Goal: Information Seeking & Learning: Learn about a topic

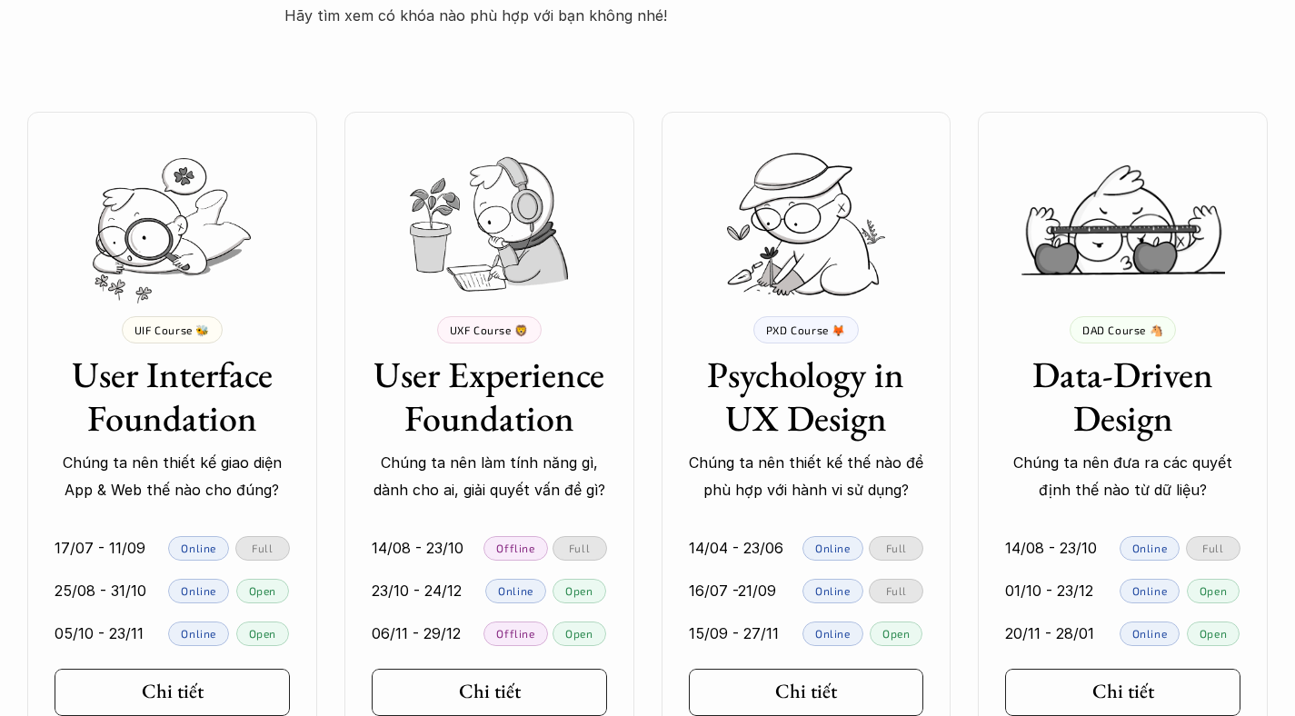
scroll to position [3727, 0]
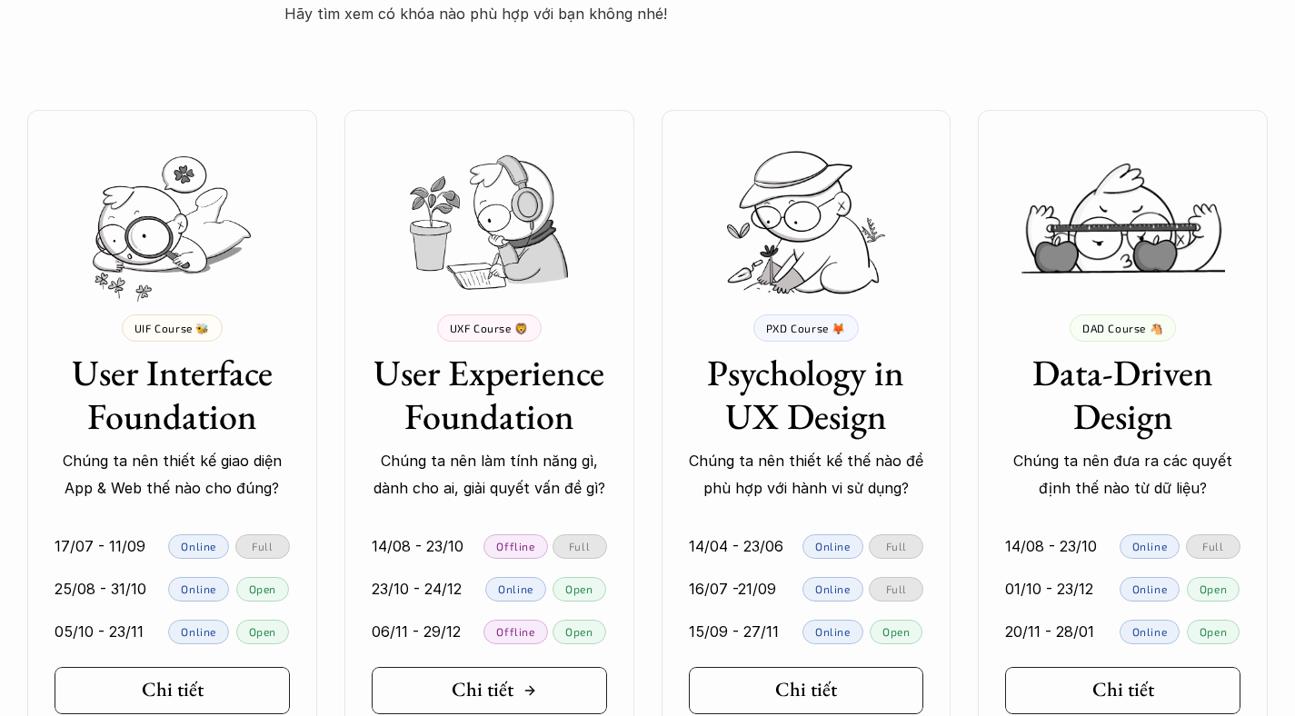
click at [553, 667] on link "Chi tiết" at bounding box center [489, 690] width 235 height 47
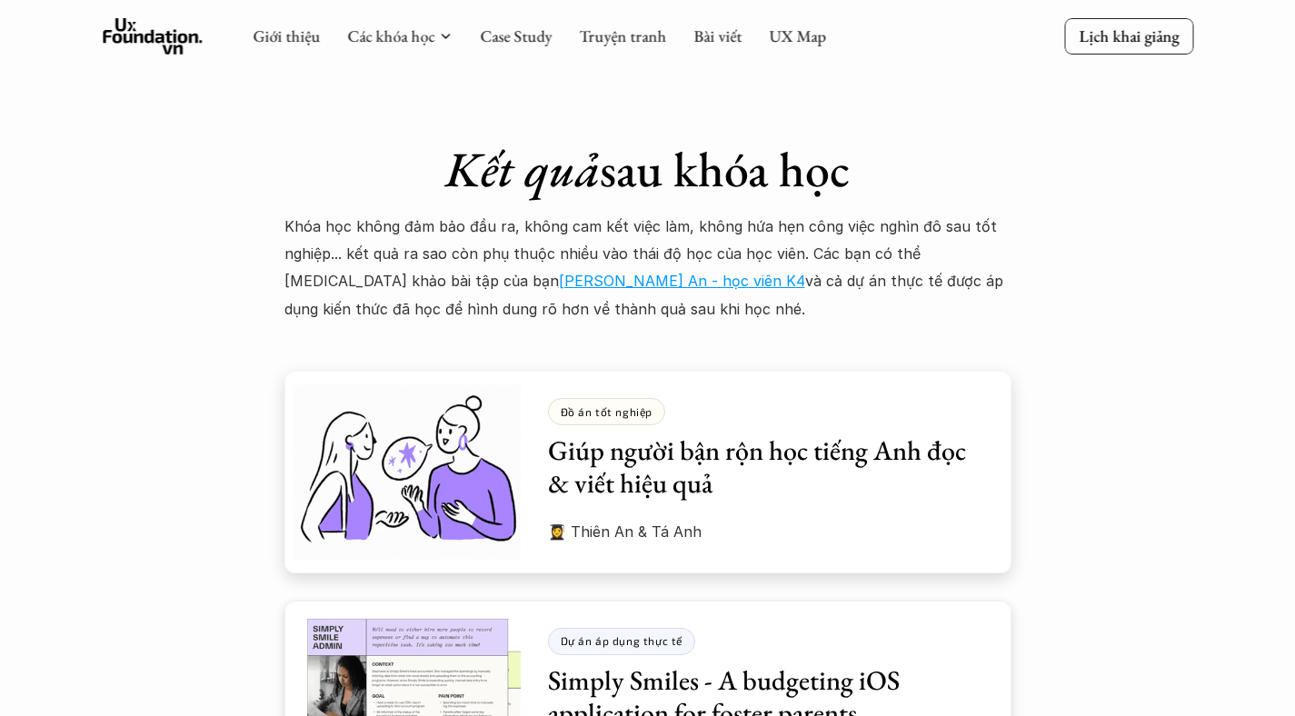
scroll to position [4792, 0]
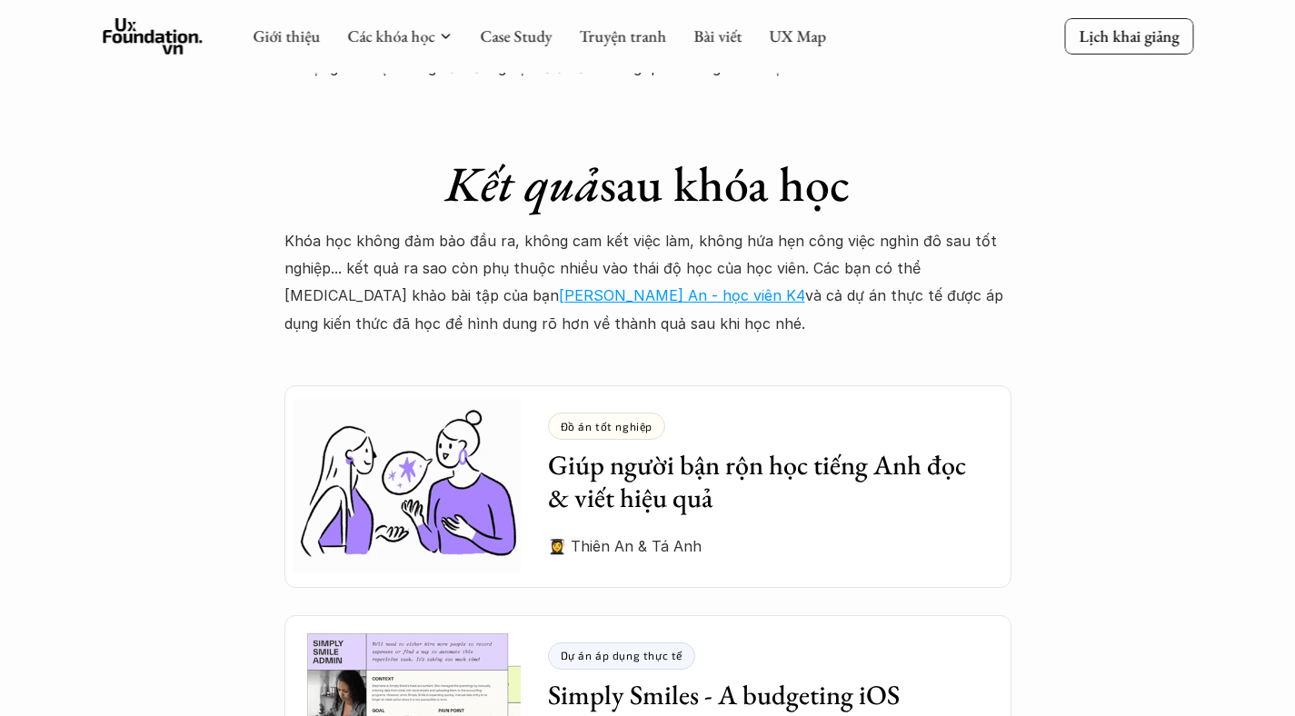
click at [633, 227] on p "Khóa học không đảm bảo đầu ra, không cam kết việc làm, không hứa hẹn công việc …" at bounding box center [647, 282] width 727 height 111
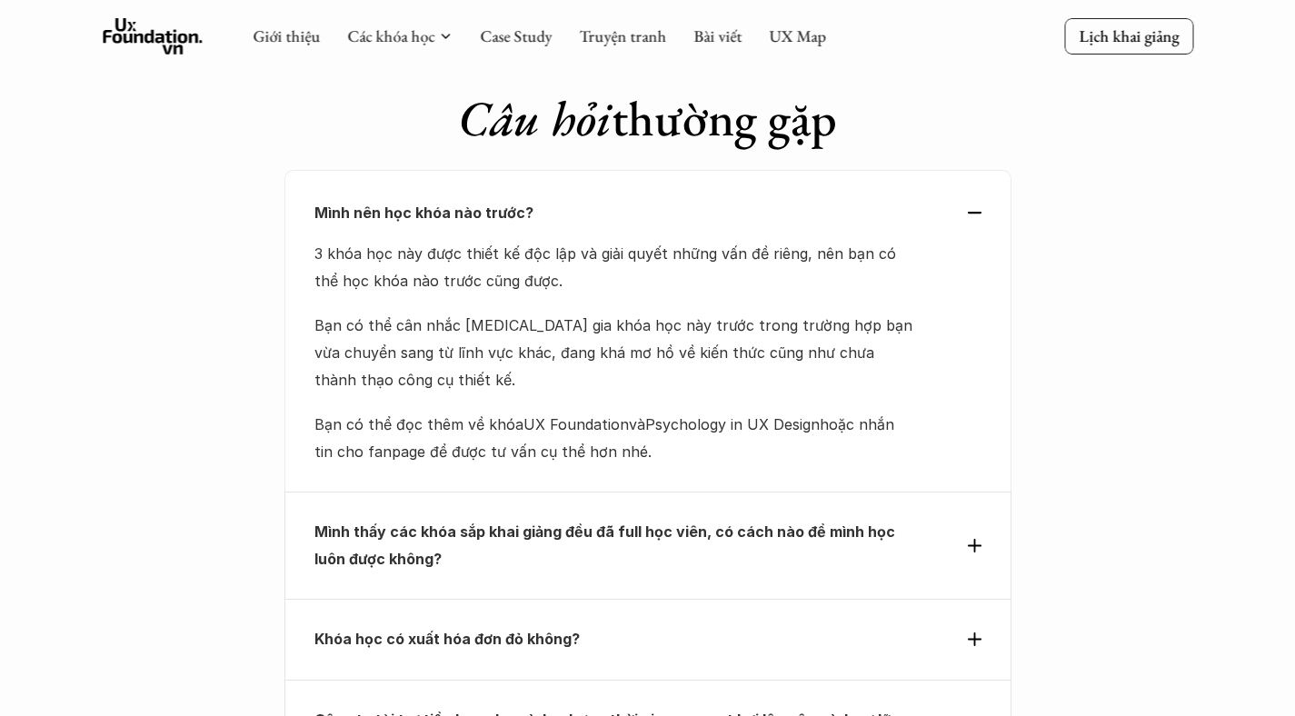
scroll to position [7643, 0]
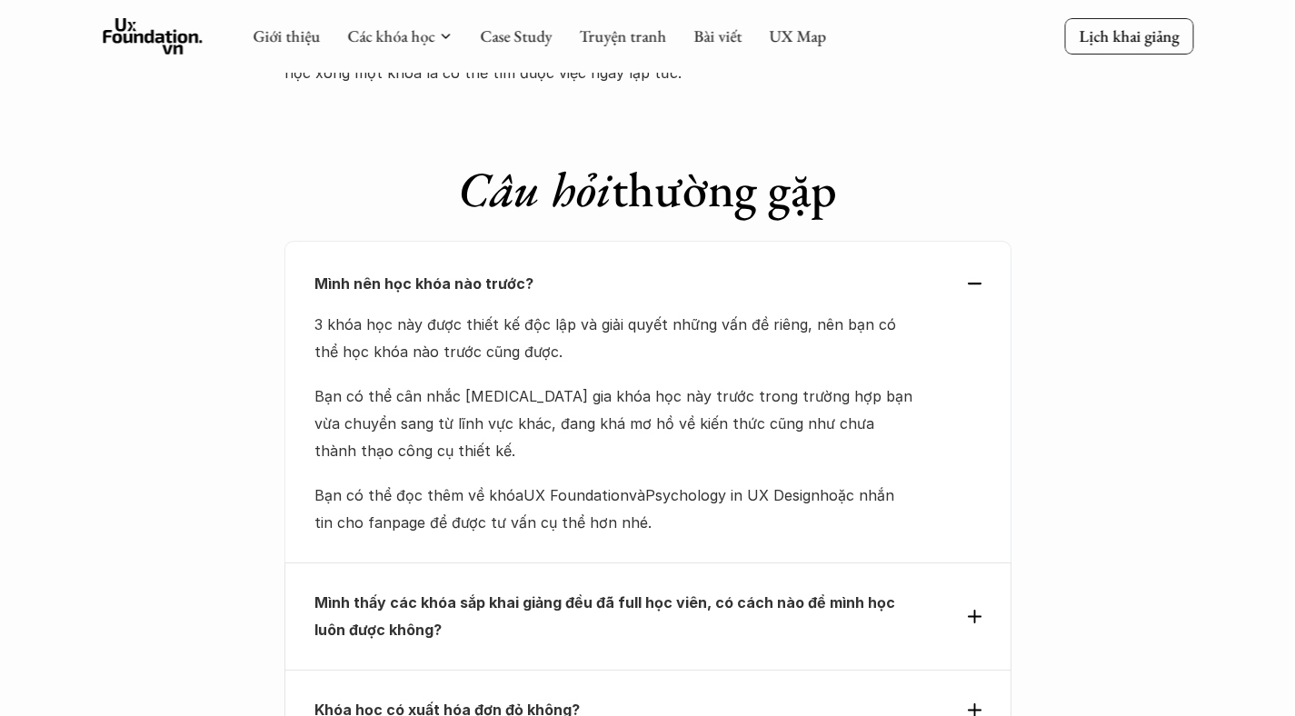
click at [973, 610] on use at bounding box center [975, 617] width 14 height 14
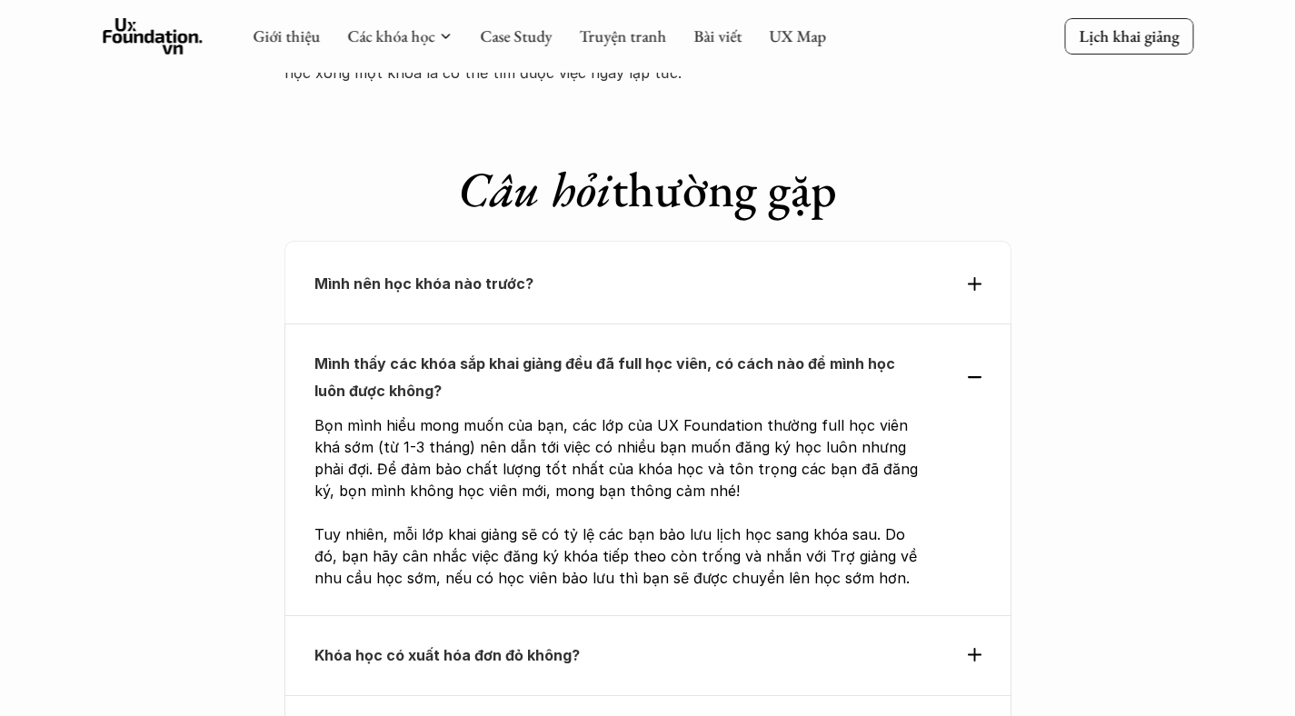
click at [978, 350] on div "Mình thấy các khóa sắp khai giảng đều đã full học viên, có cách nào để mình học…" at bounding box center [647, 377] width 667 height 55
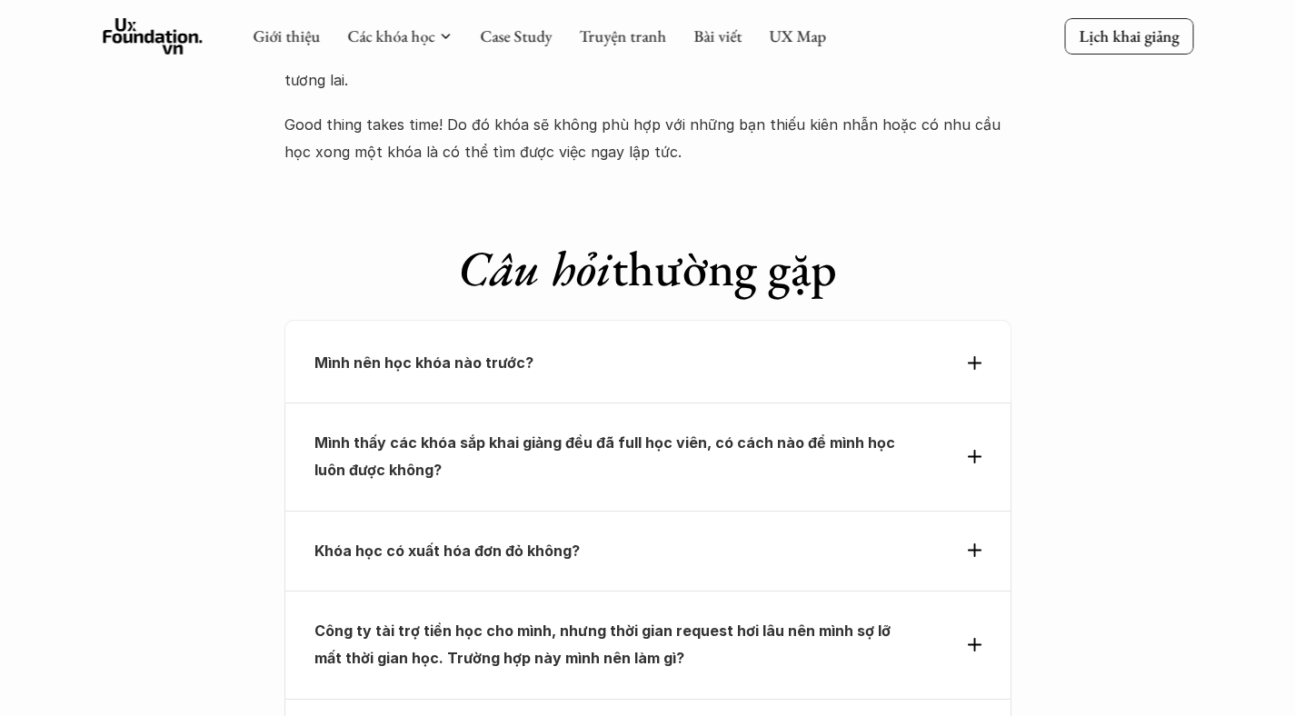
scroll to position [7529, 0]
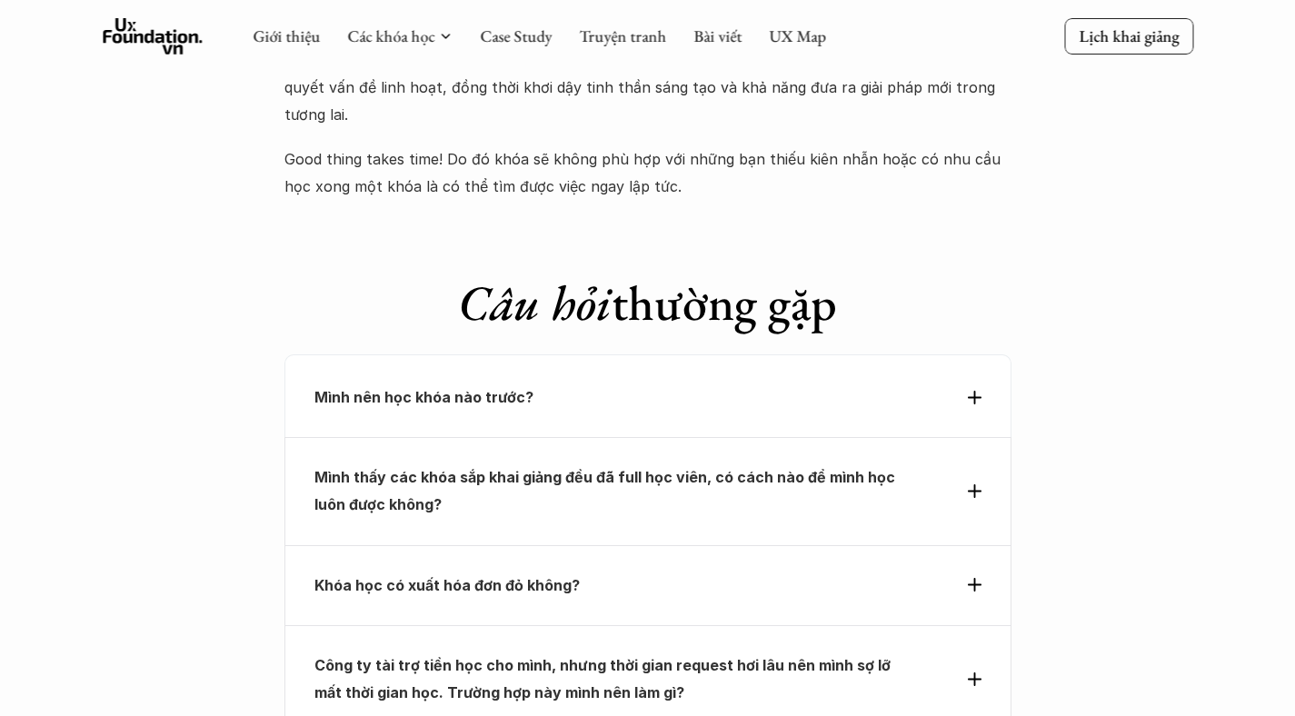
click at [979, 391] on icon at bounding box center [975, 398] width 14 height 14
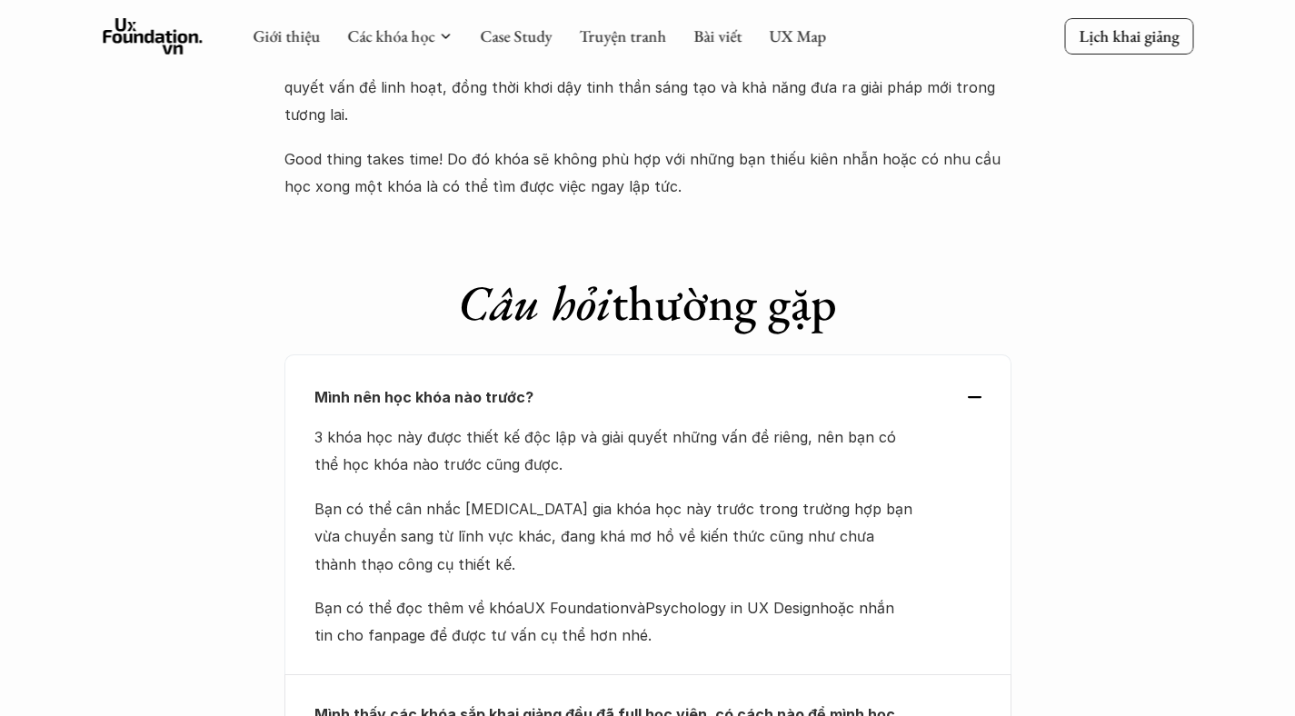
click at [979, 384] on div "Mình nên học khóa nào trước?" at bounding box center [647, 397] width 667 height 27
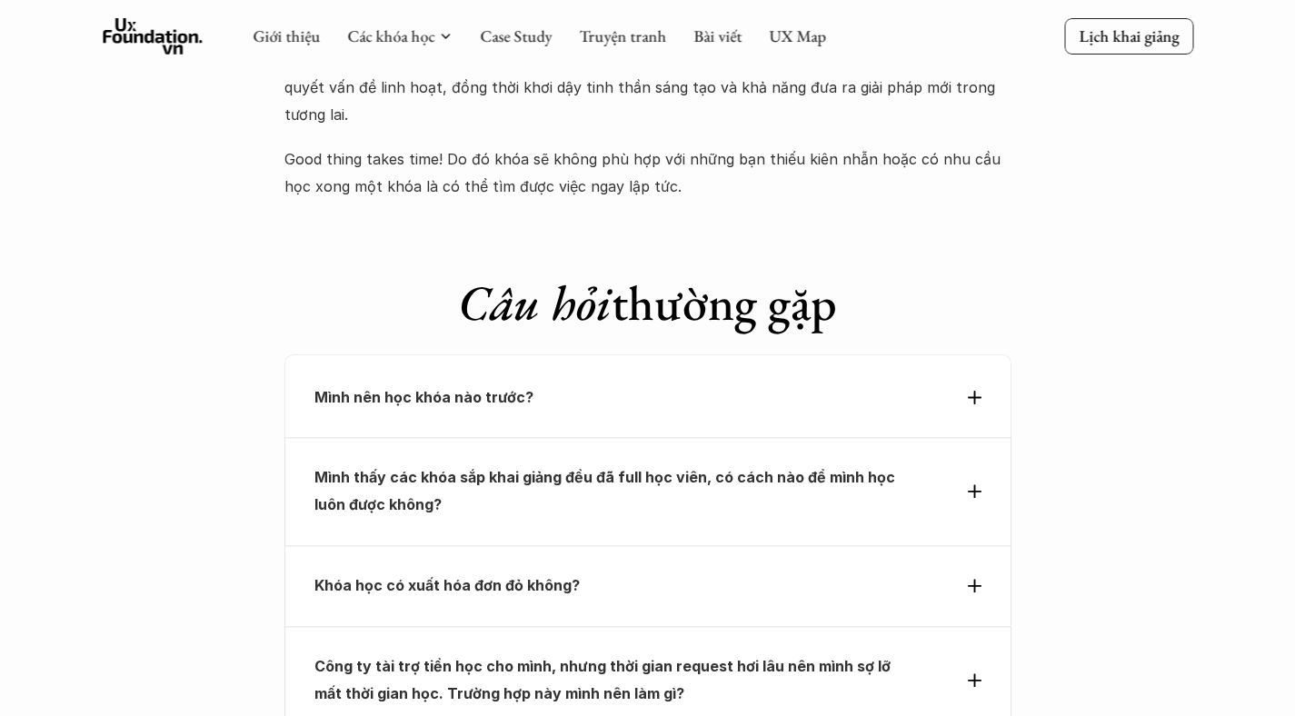
click at [979, 391] on icon at bounding box center [975, 398] width 14 height 14
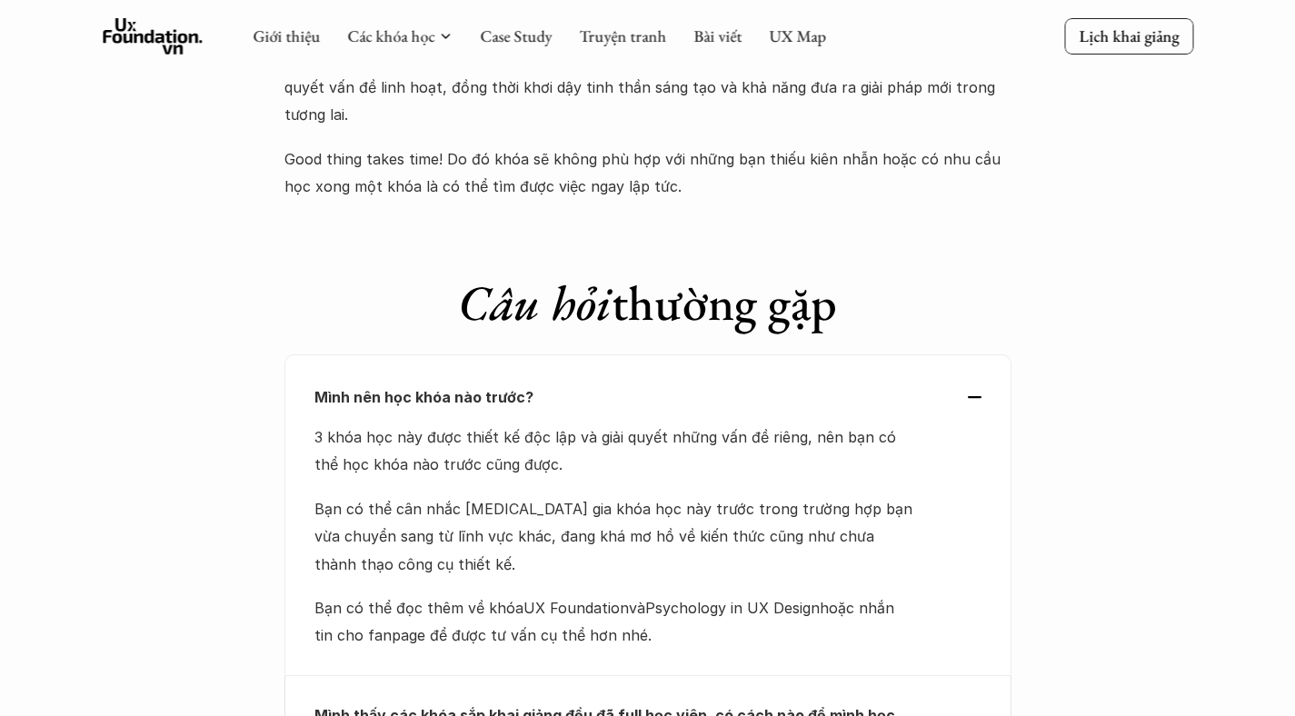
click at [979, 384] on div "Mình nên học khóa nào trước?" at bounding box center [647, 397] width 667 height 27
